Goal: Task Accomplishment & Management: Manage account settings

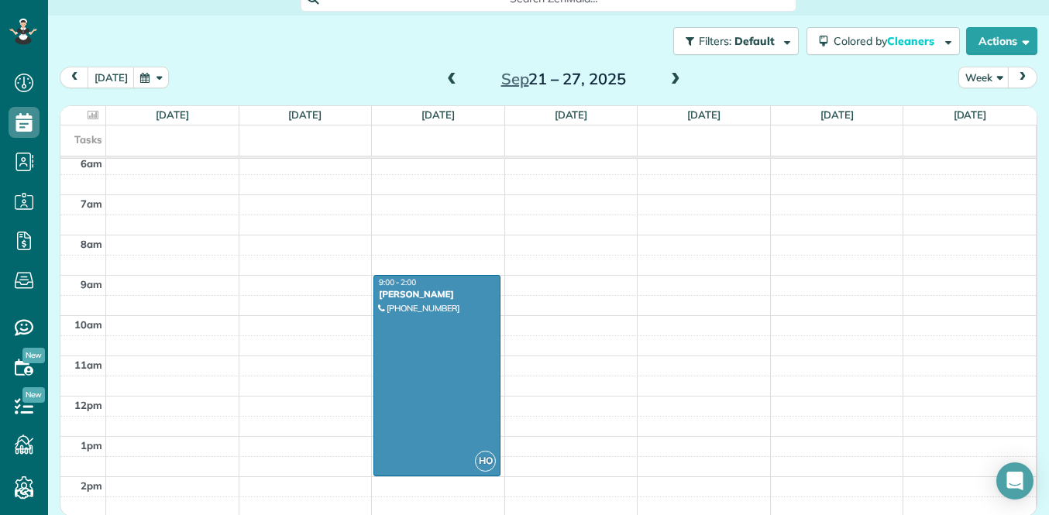
scroll to position [249, 0]
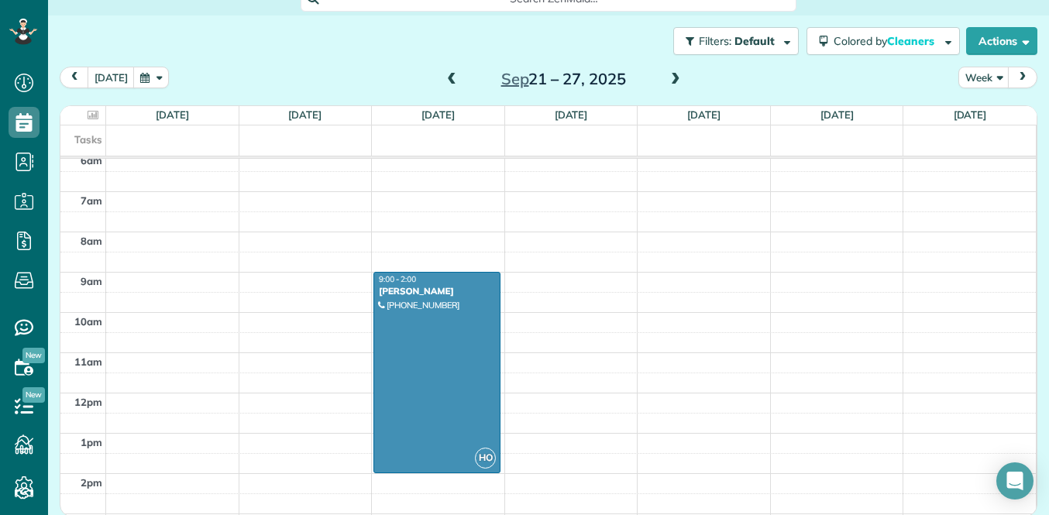
click at [450, 81] on span at bounding box center [451, 80] width 17 height 14
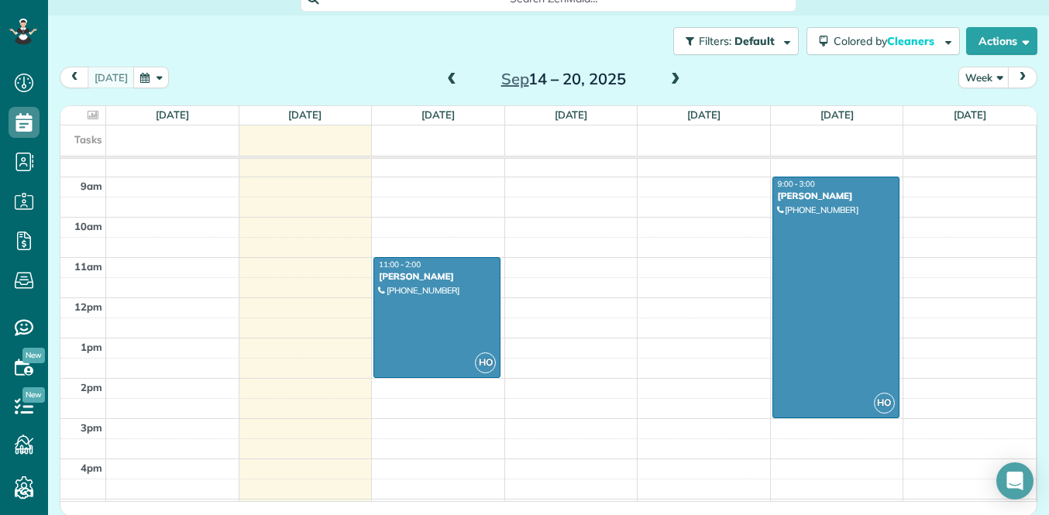
scroll to position [353, 0]
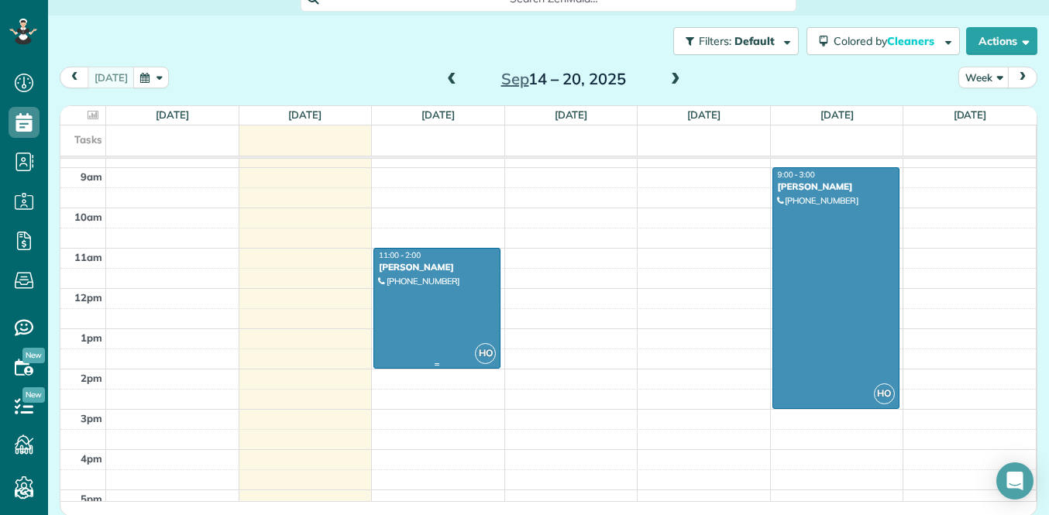
click at [450, 319] on div at bounding box center [437, 308] width 126 height 119
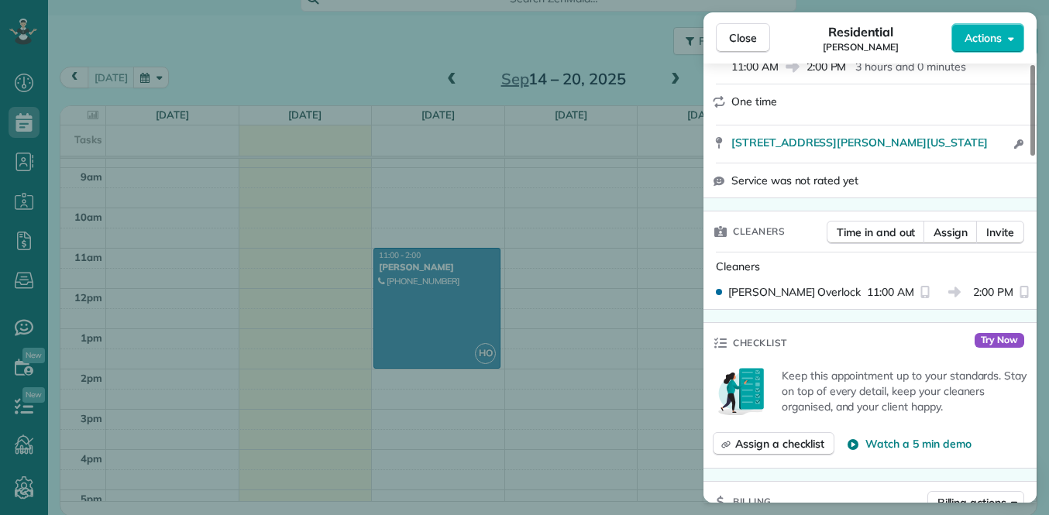
scroll to position [290, 0]
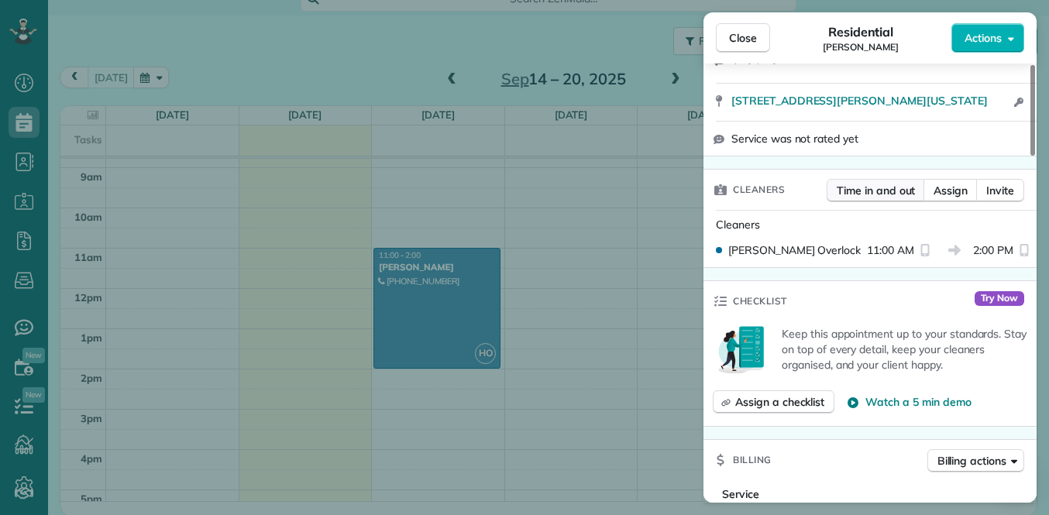
click at [874, 197] on span "Time in and out" at bounding box center [876, 191] width 78 height 16
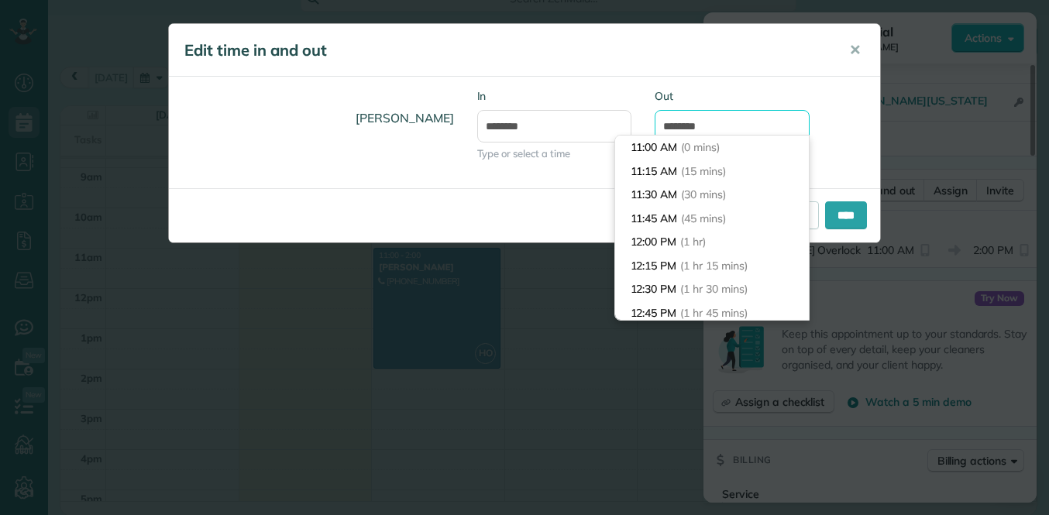
click at [673, 127] on input "*******" at bounding box center [732, 126] width 155 height 33
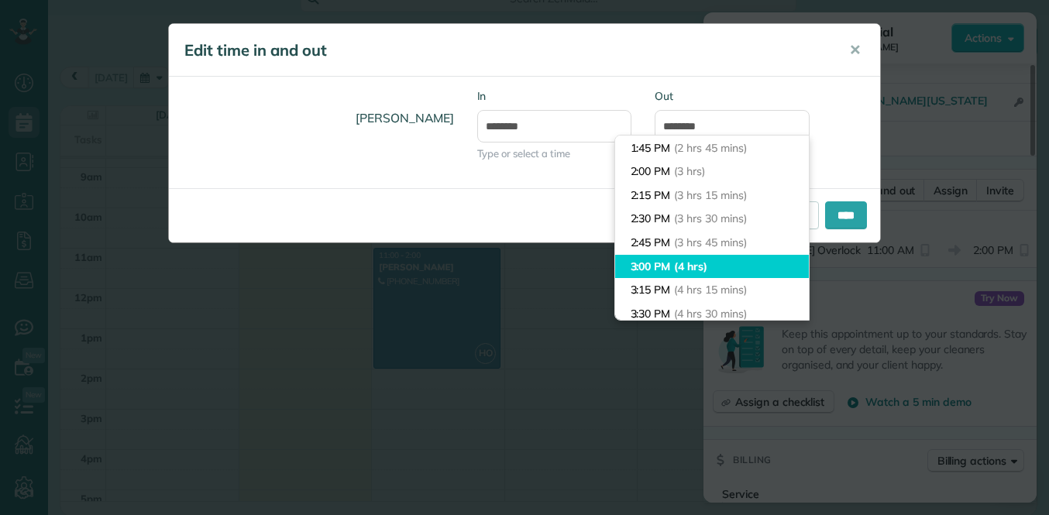
type input "*******"
click at [717, 264] on body "Dashboard Scheduling Calendar View List View Dispatch View - Weekly scheduling …" at bounding box center [524, 257] width 1049 height 515
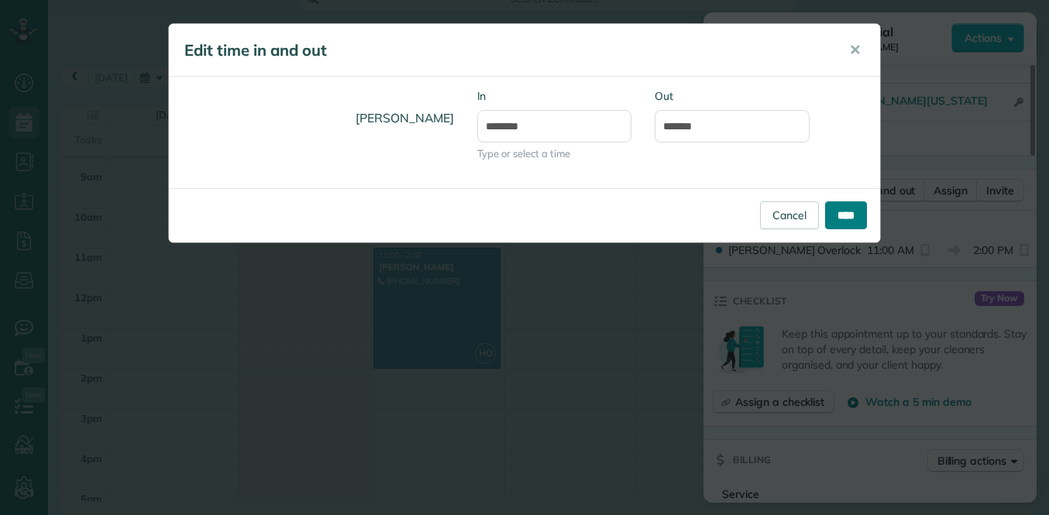
click at [842, 208] on input "****" at bounding box center [846, 216] width 42 height 28
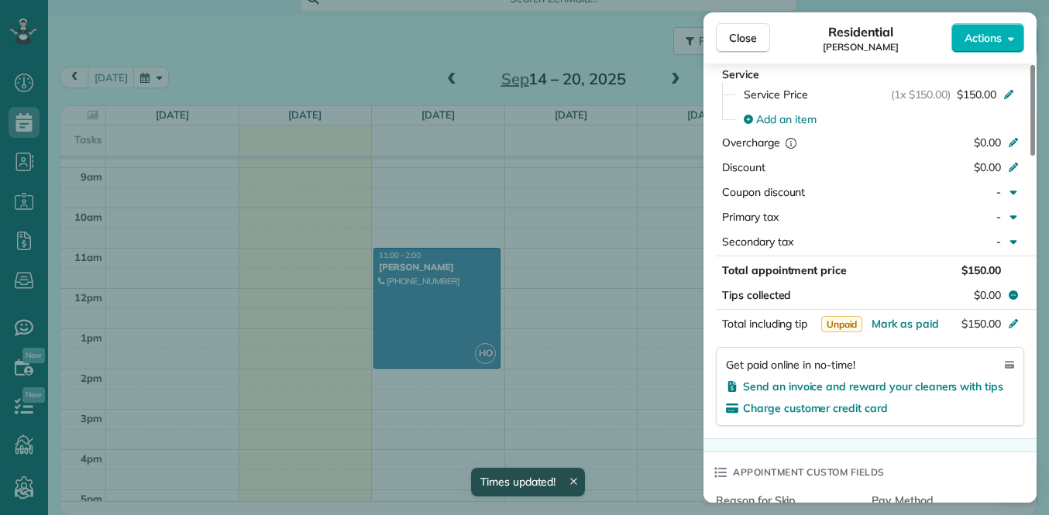
scroll to position [718, 0]
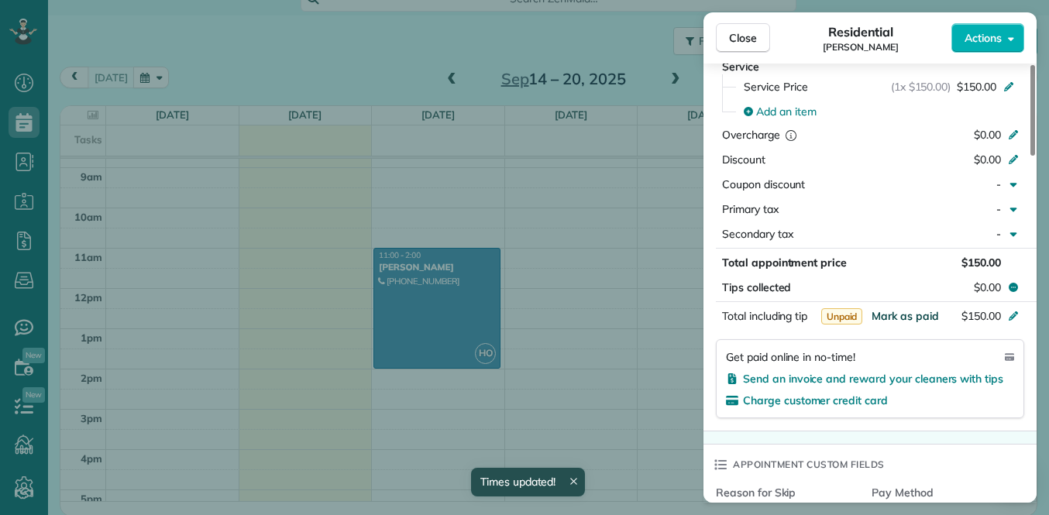
click at [891, 314] on span "Mark as paid" at bounding box center [905, 316] width 67 height 14
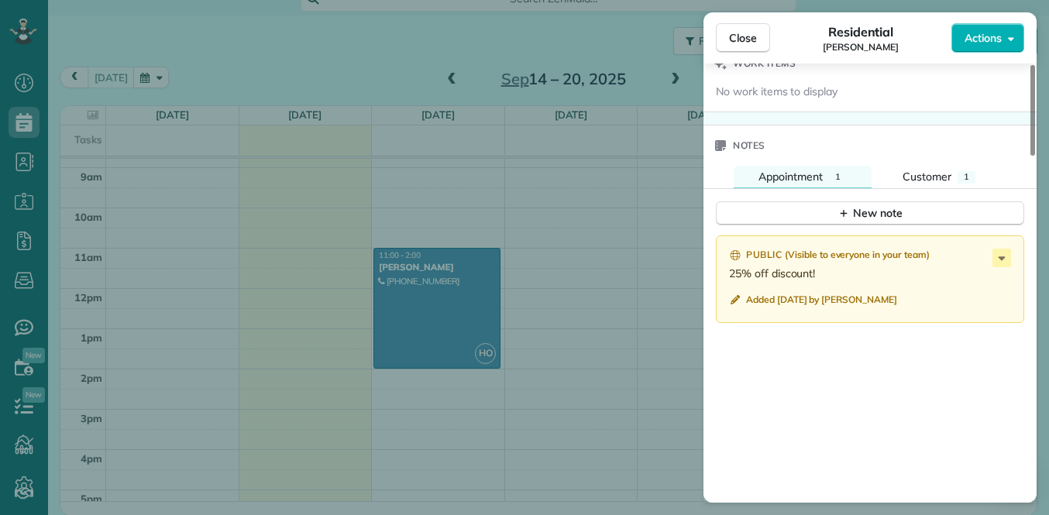
scroll to position [1268, 0]
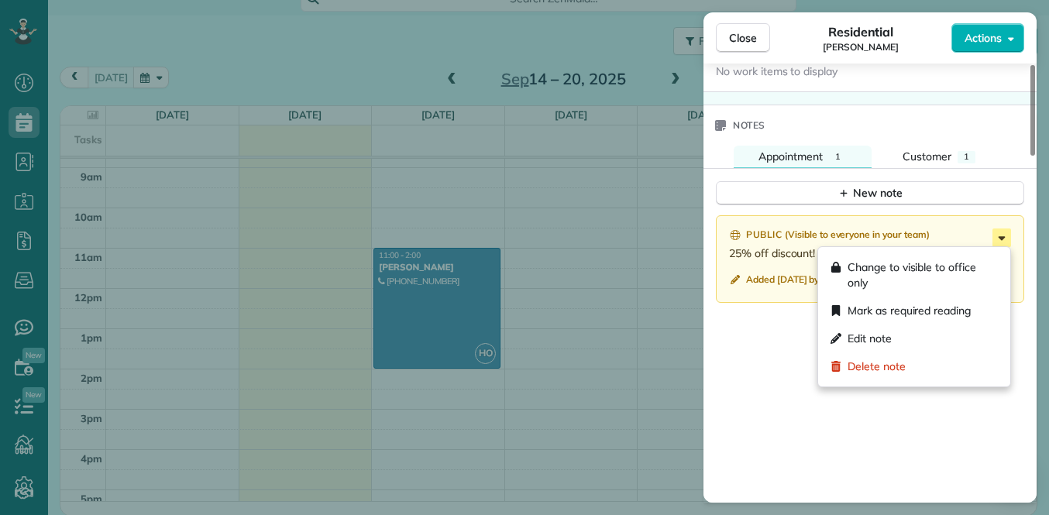
click at [1003, 240] on icon at bounding box center [1002, 238] width 19 height 19
click at [890, 367] on span "Delete note" at bounding box center [877, 367] width 58 height 16
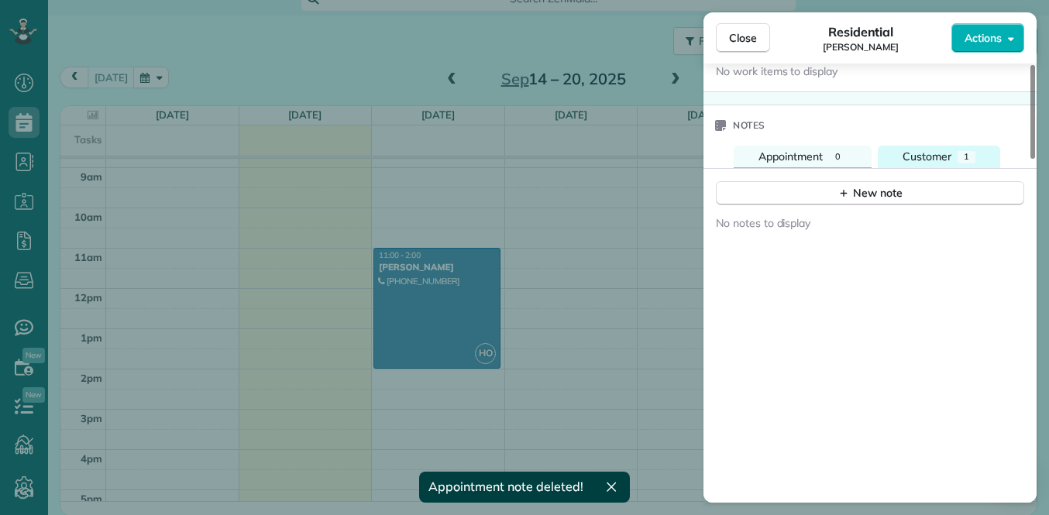
click at [942, 167] on button "Customer 1" at bounding box center [939, 157] width 122 height 22
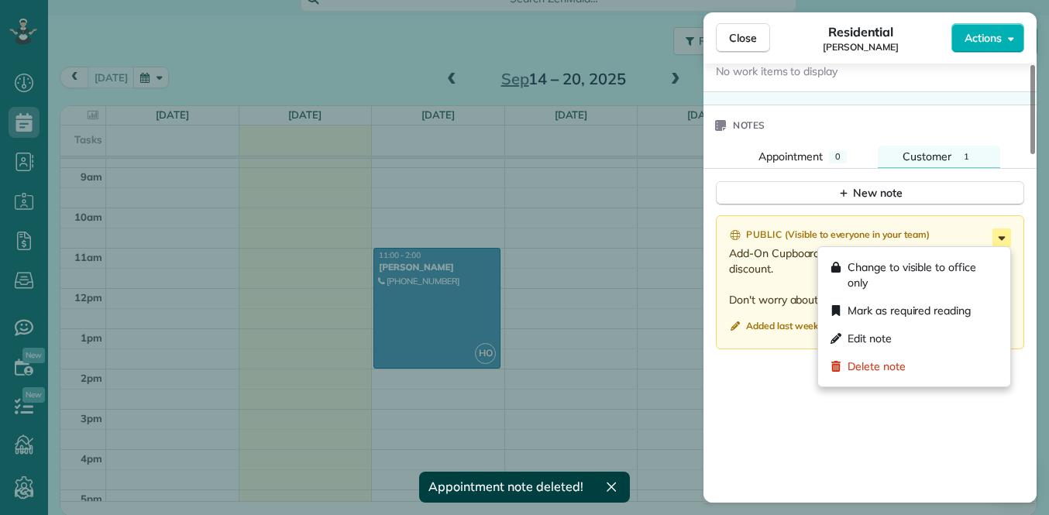
click at [1008, 235] on icon at bounding box center [1002, 238] width 19 height 19
click at [880, 362] on span "Delete note" at bounding box center [877, 367] width 58 height 16
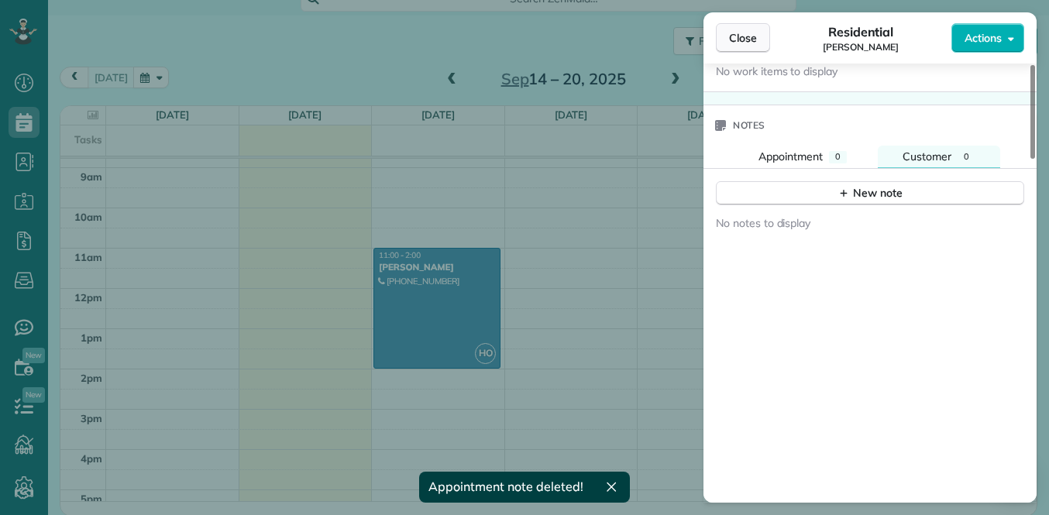
click at [742, 47] on button "Close" at bounding box center [743, 37] width 54 height 29
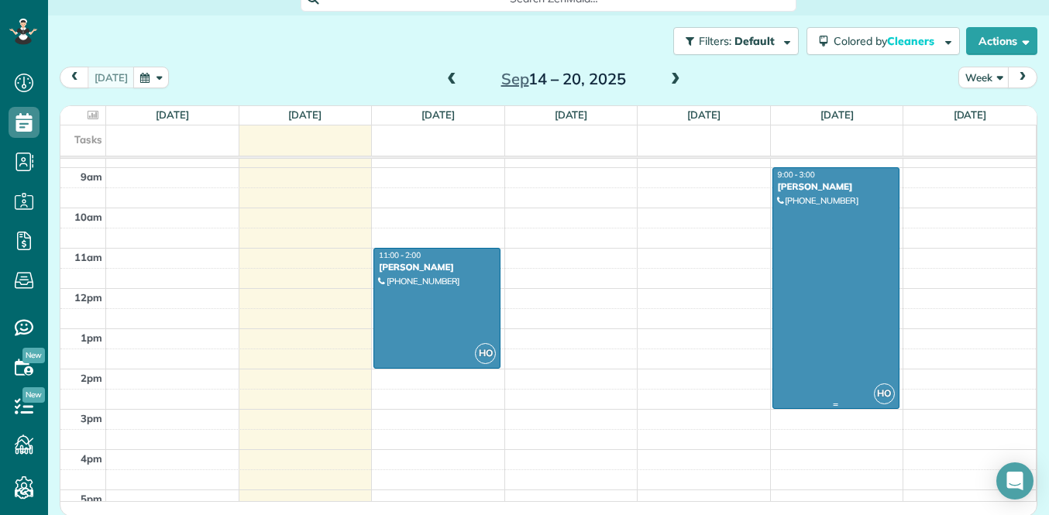
click at [823, 226] on div at bounding box center [837, 288] width 126 height 240
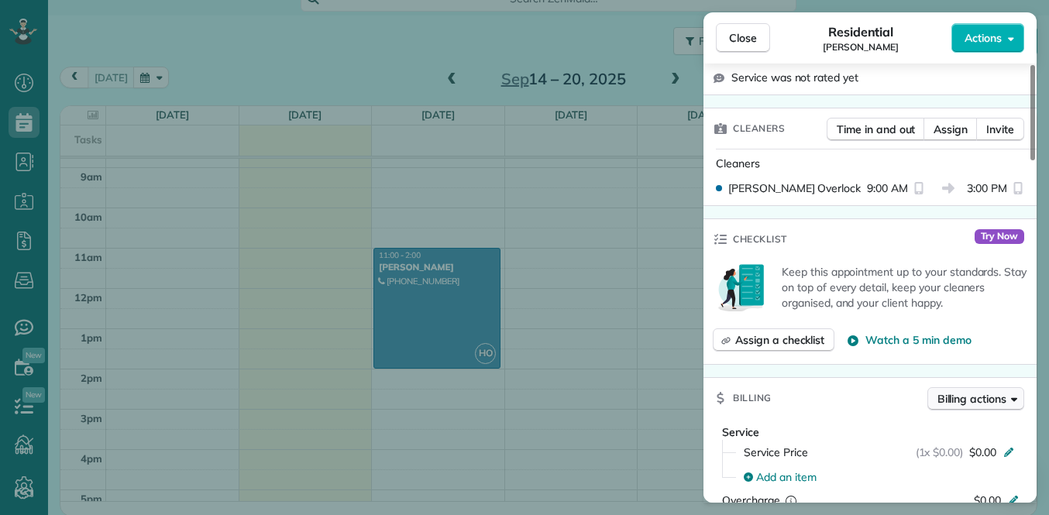
scroll to position [493, 0]
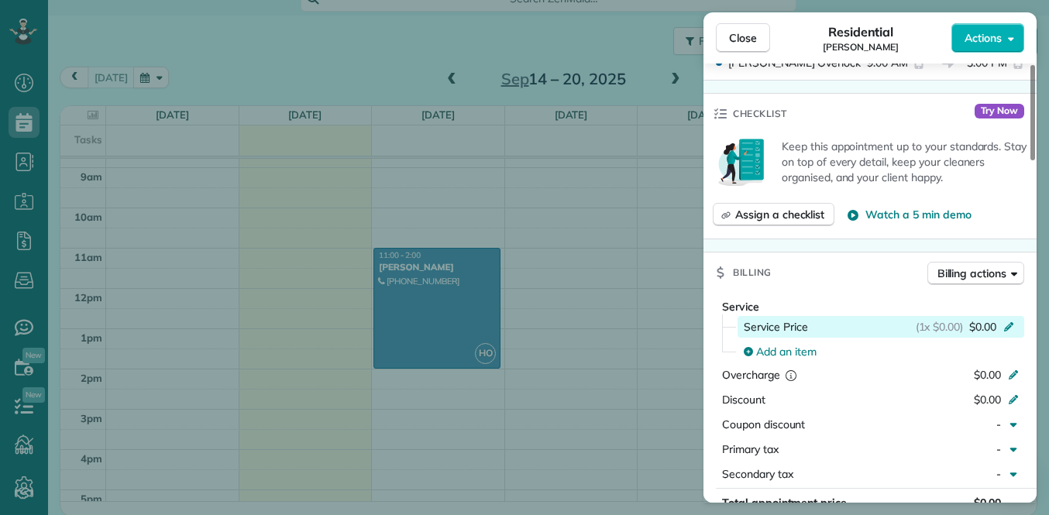
click at [984, 319] on span "$0.00" at bounding box center [983, 327] width 27 height 16
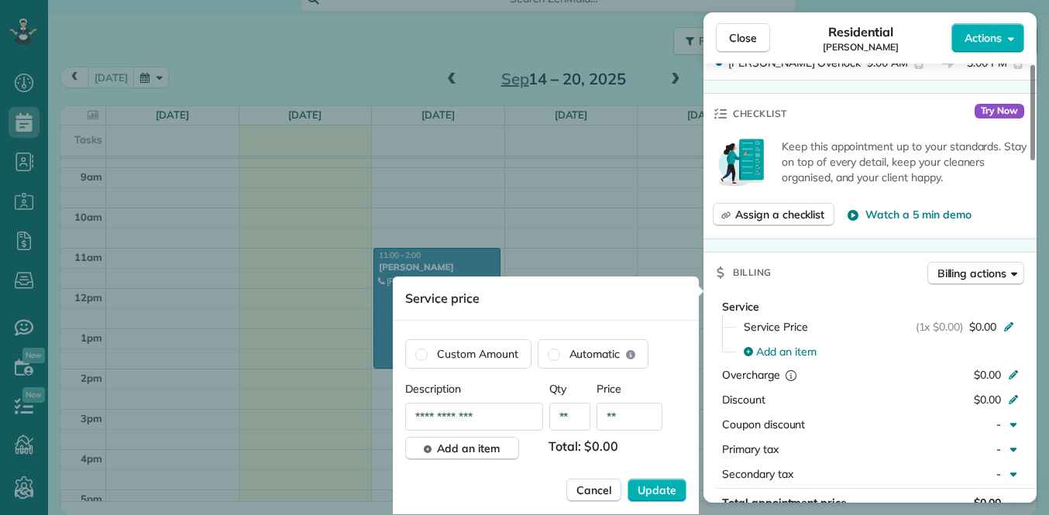
click at [515, 414] on input "**********" at bounding box center [474, 417] width 138 height 28
type input "*"
click at [595, 496] on span "Cancel" at bounding box center [594, 491] width 35 height 16
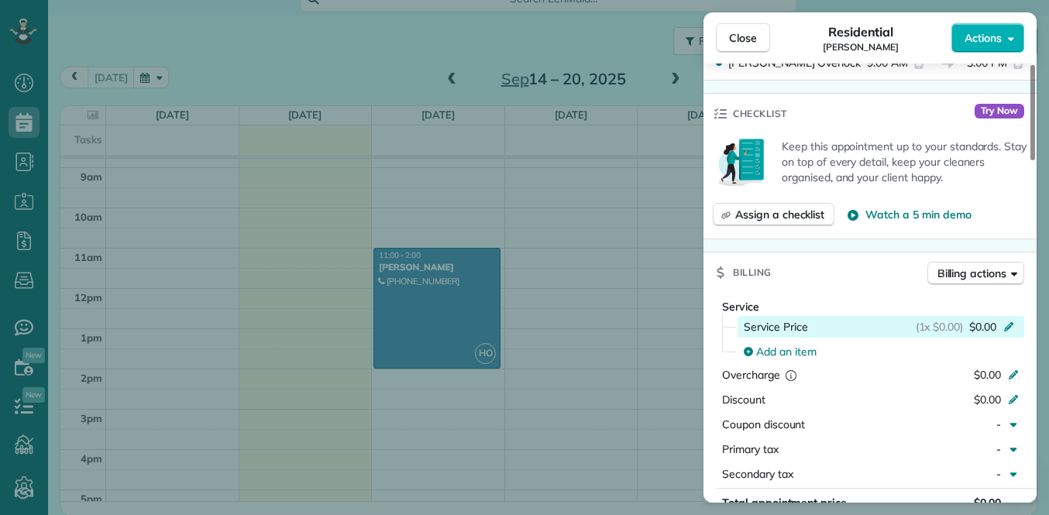
click at [898, 319] on div "Service Price (1x $0.00) $0.00" at bounding box center [882, 327] width 276 height 16
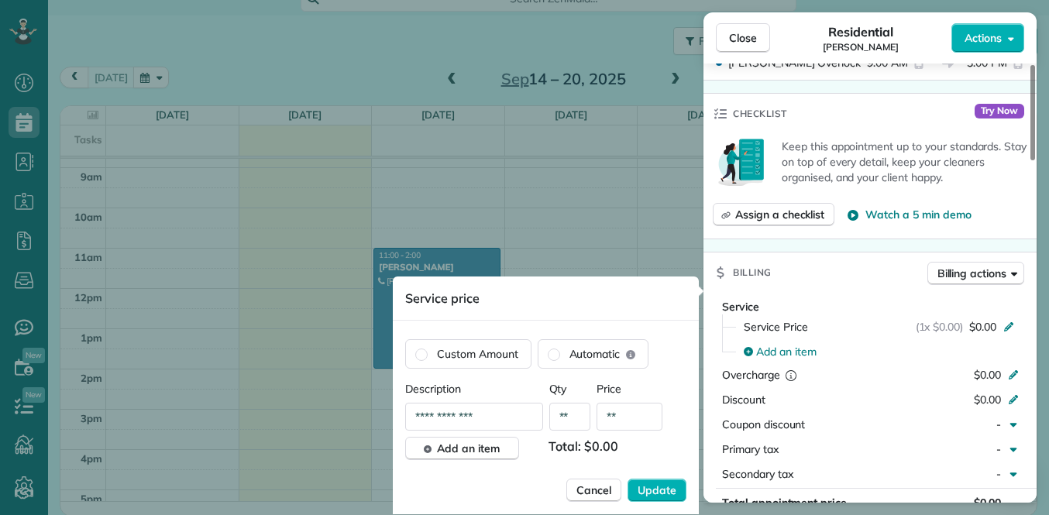
click at [624, 427] on input "**" at bounding box center [630, 417] width 66 height 28
type input "****"
click at [638, 493] on button "Update" at bounding box center [657, 490] width 59 height 23
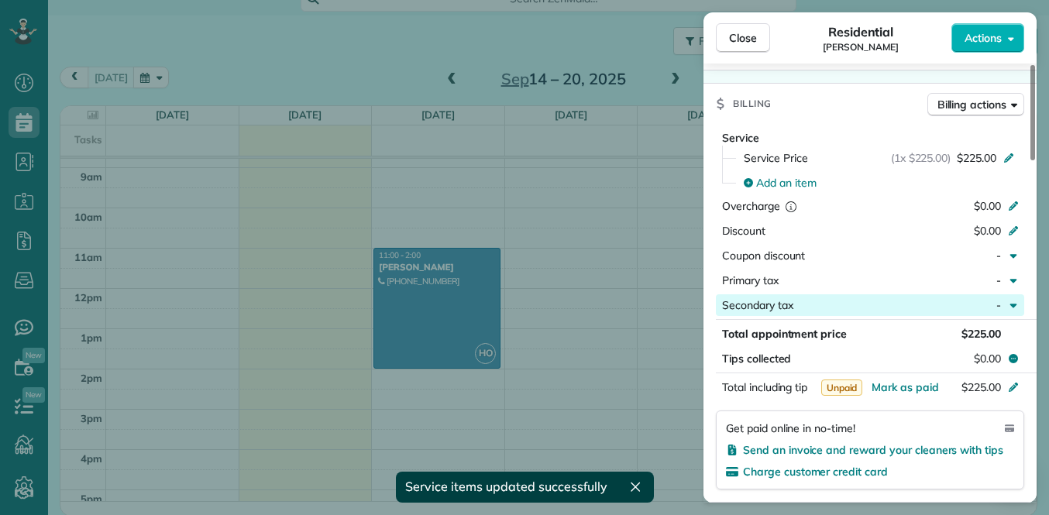
scroll to position [698, 0]
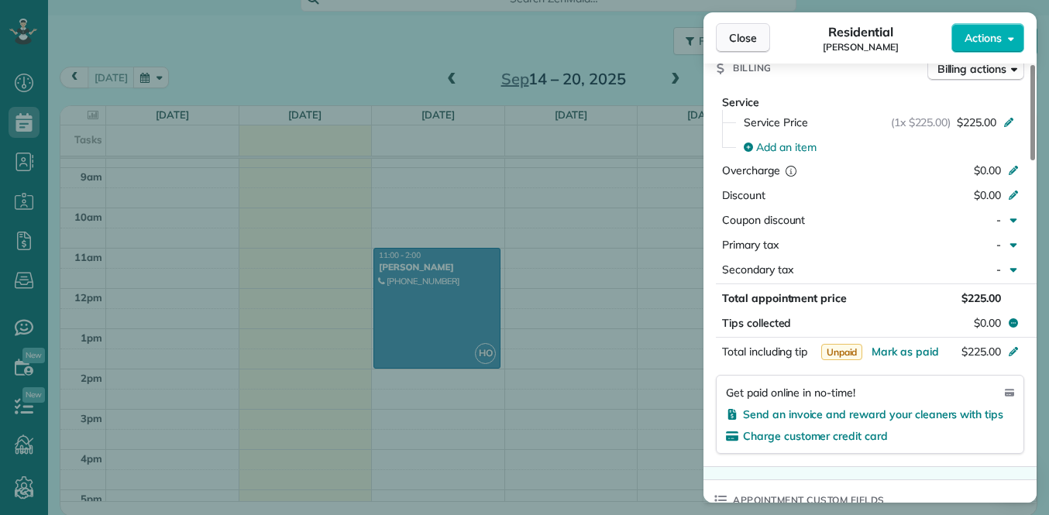
click at [745, 36] on span "Close" at bounding box center [743, 38] width 28 height 16
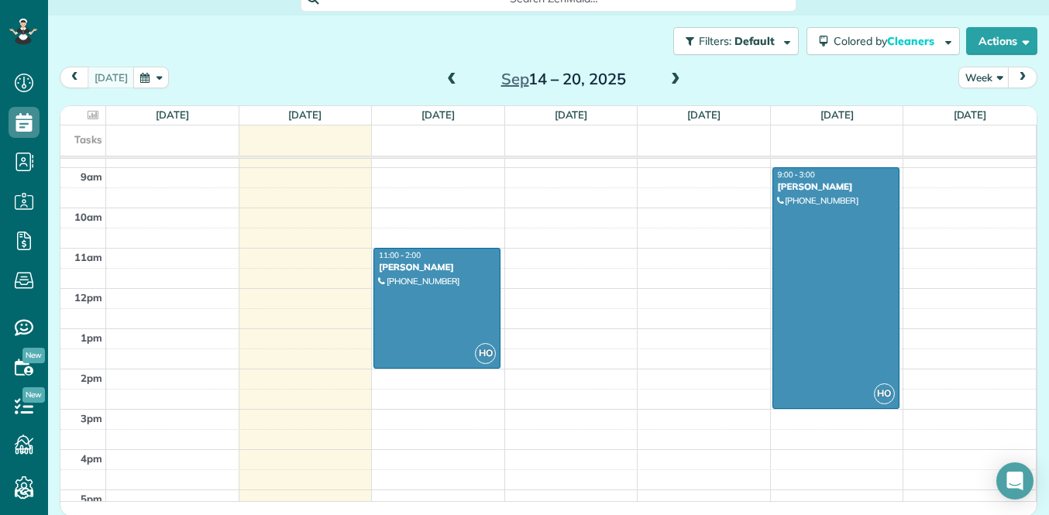
click at [677, 82] on span at bounding box center [675, 80] width 17 height 14
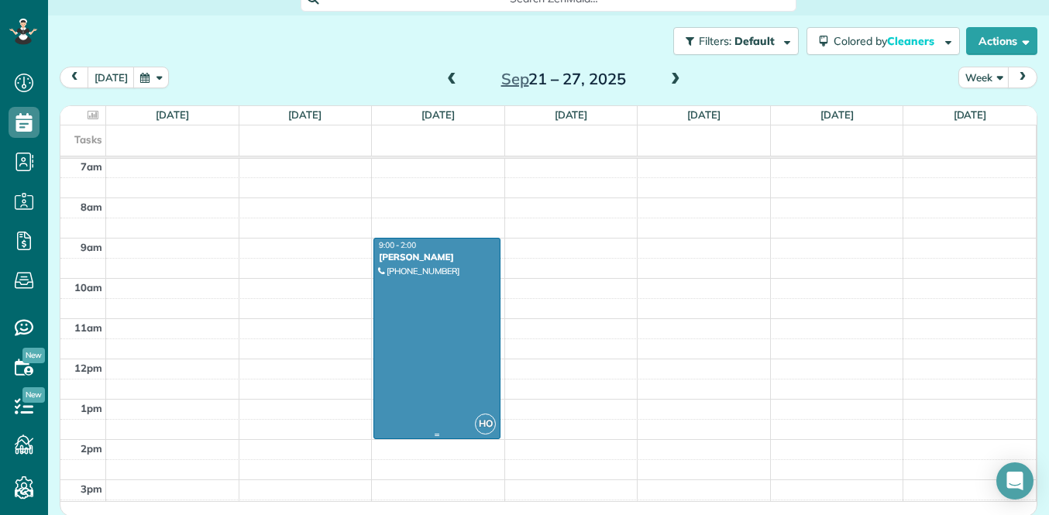
click at [471, 255] on div "[PERSON_NAME]" at bounding box center [437, 257] width 118 height 11
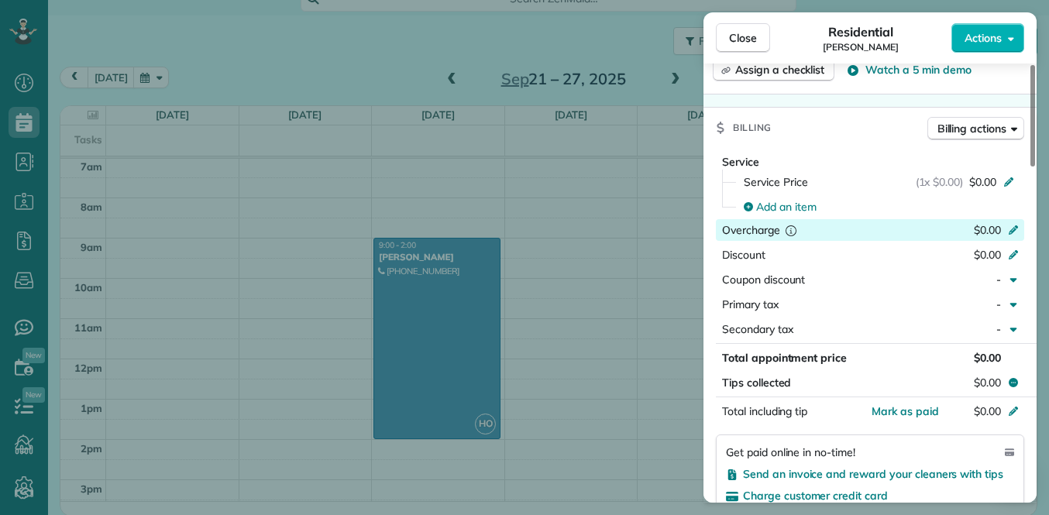
scroll to position [681, 0]
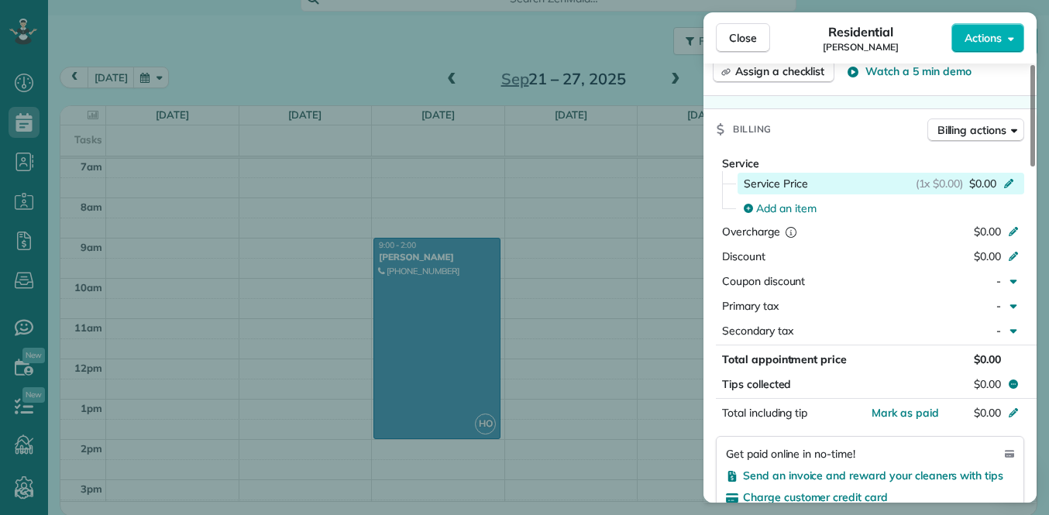
click at [970, 180] on span "$0.00" at bounding box center [983, 184] width 27 height 16
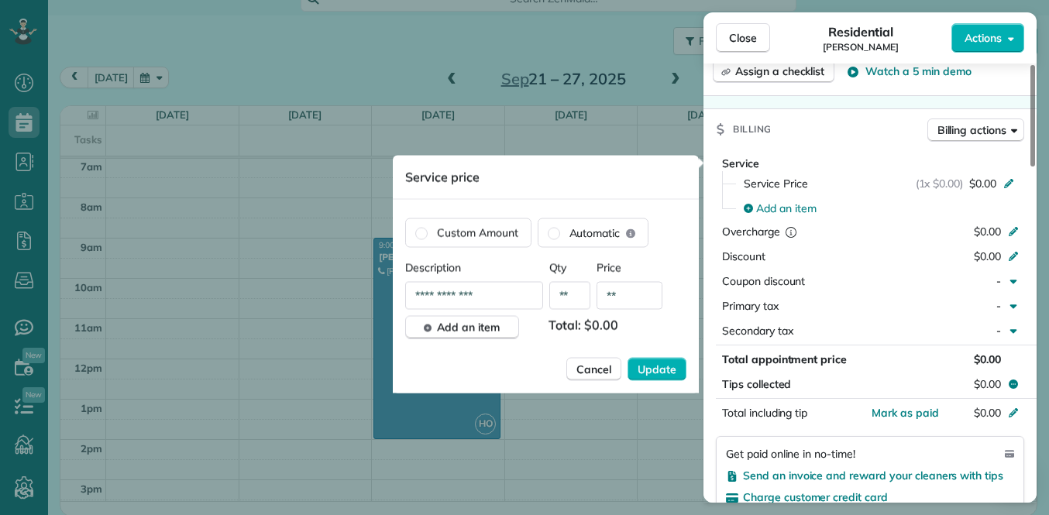
click at [622, 295] on input "**" at bounding box center [630, 296] width 66 height 28
type input "****"
click at [672, 367] on span "Update" at bounding box center [657, 370] width 39 height 16
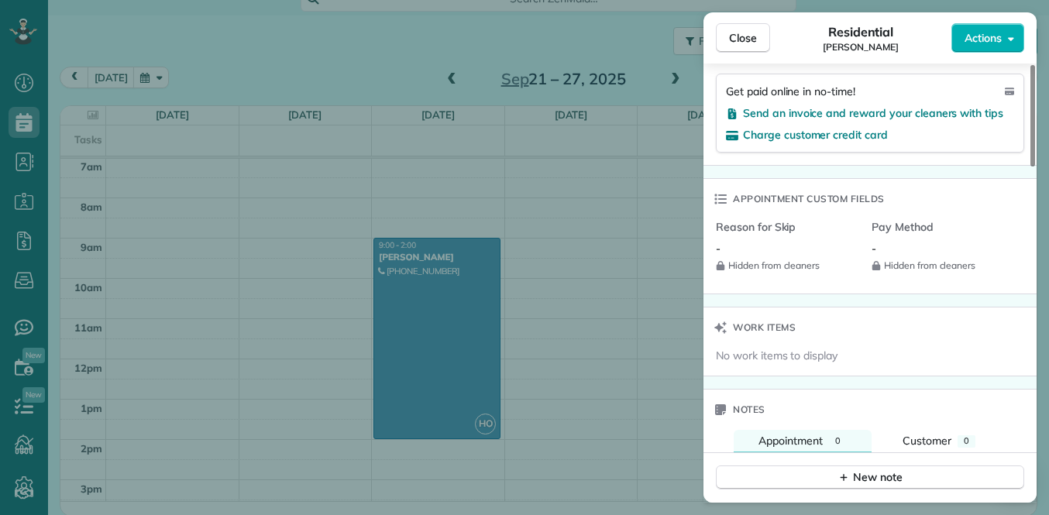
scroll to position [1054, 0]
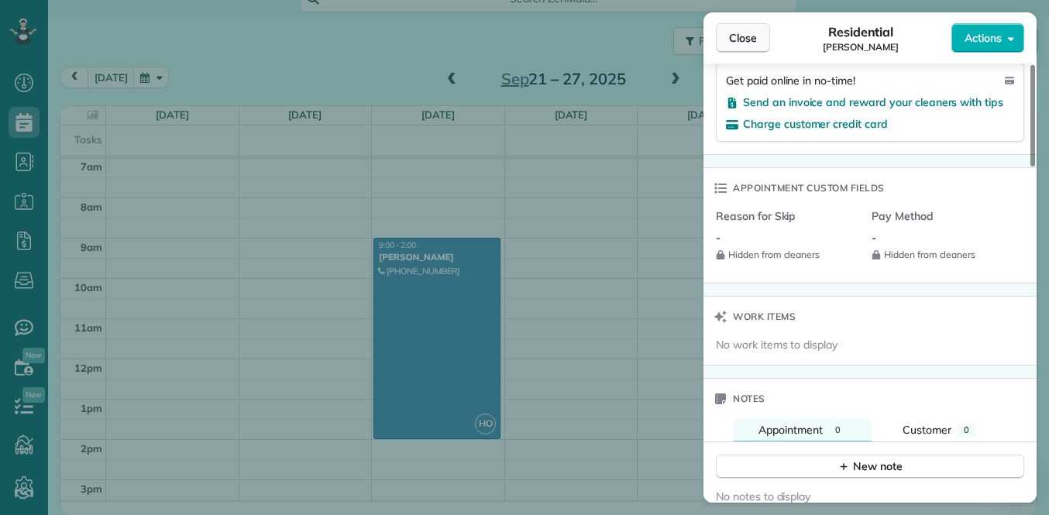
click at [746, 35] on span "Close" at bounding box center [743, 38] width 28 height 16
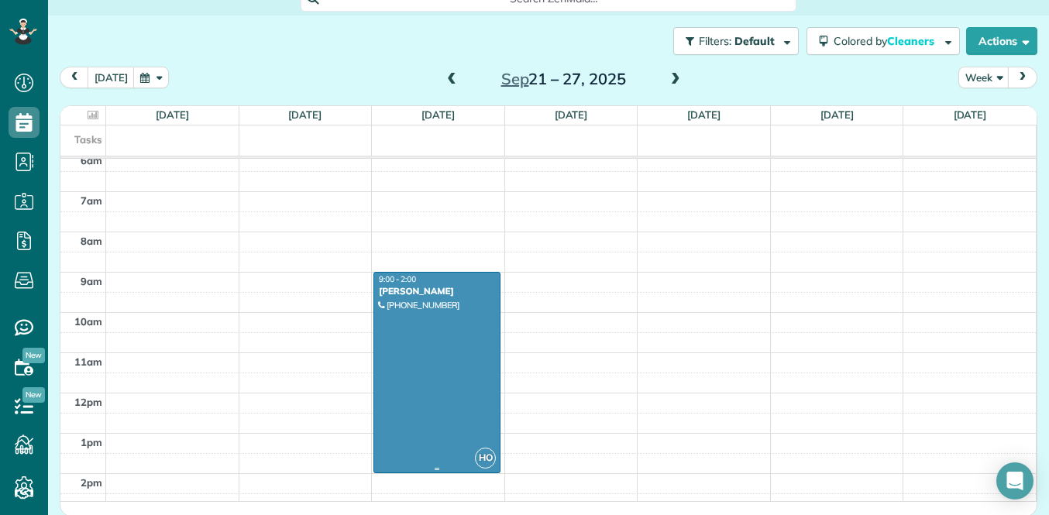
scroll to position [235, 0]
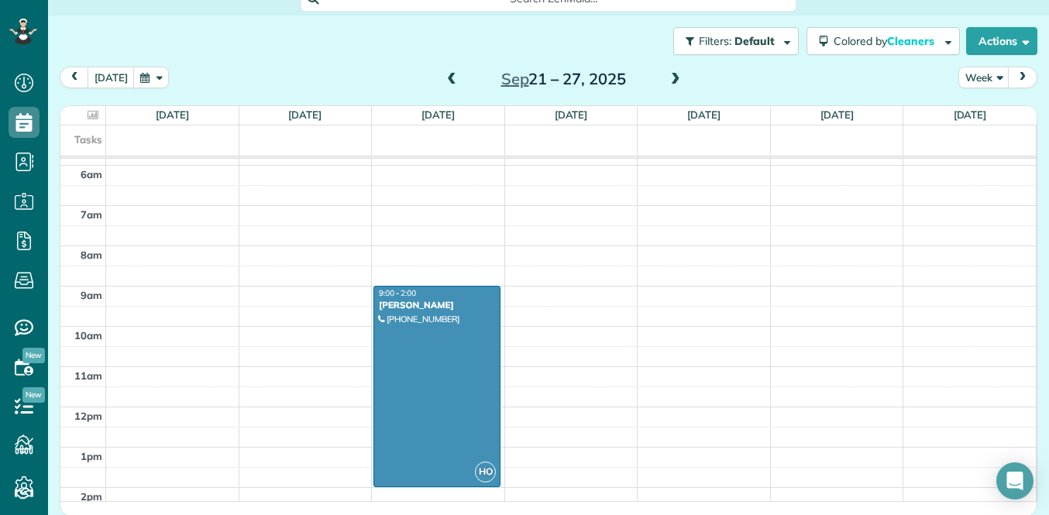
click at [452, 76] on span at bounding box center [451, 80] width 17 height 14
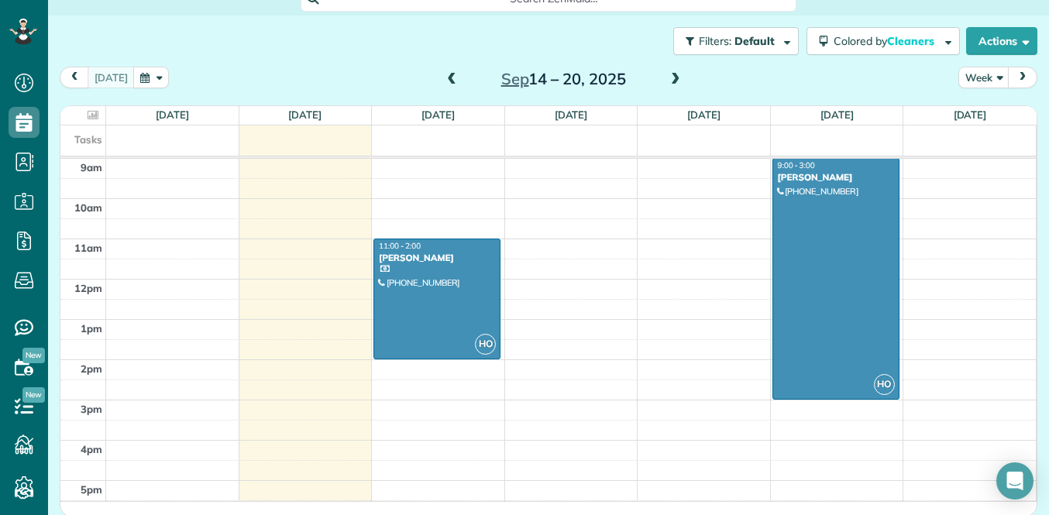
scroll to position [375, 0]
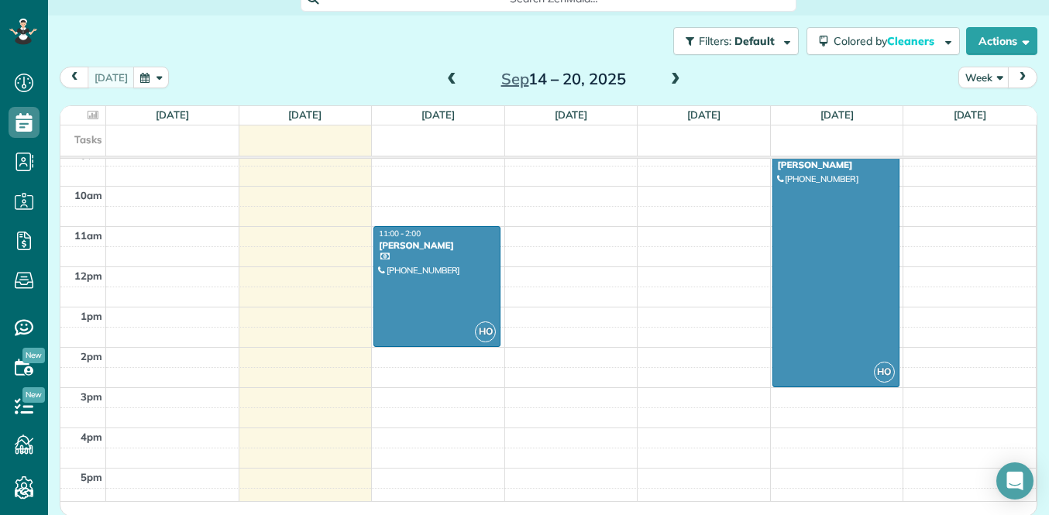
click at [676, 87] on span at bounding box center [675, 79] width 17 height 23
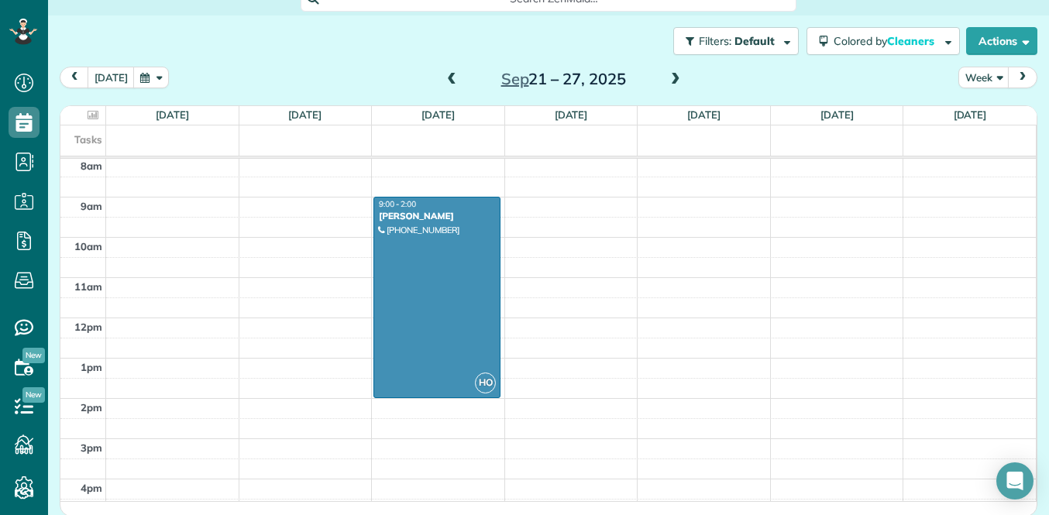
scroll to position [325, 0]
click at [445, 77] on span at bounding box center [451, 80] width 17 height 14
